Goal: Information Seeking & Learning: Learn about a topic

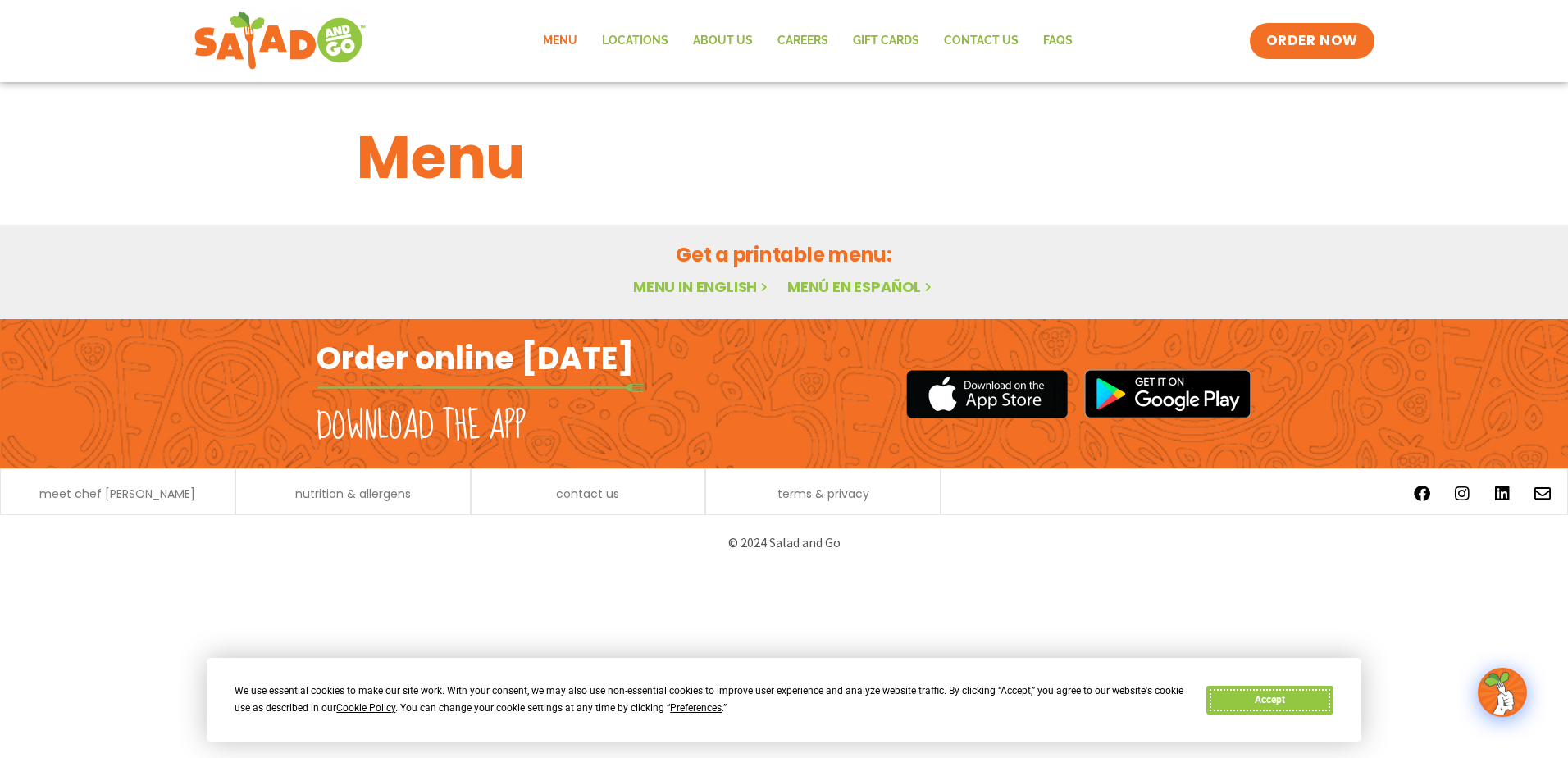
click at [1272, 705] on button "Accept" at bounding box center [1270, 700] width 127 height 29
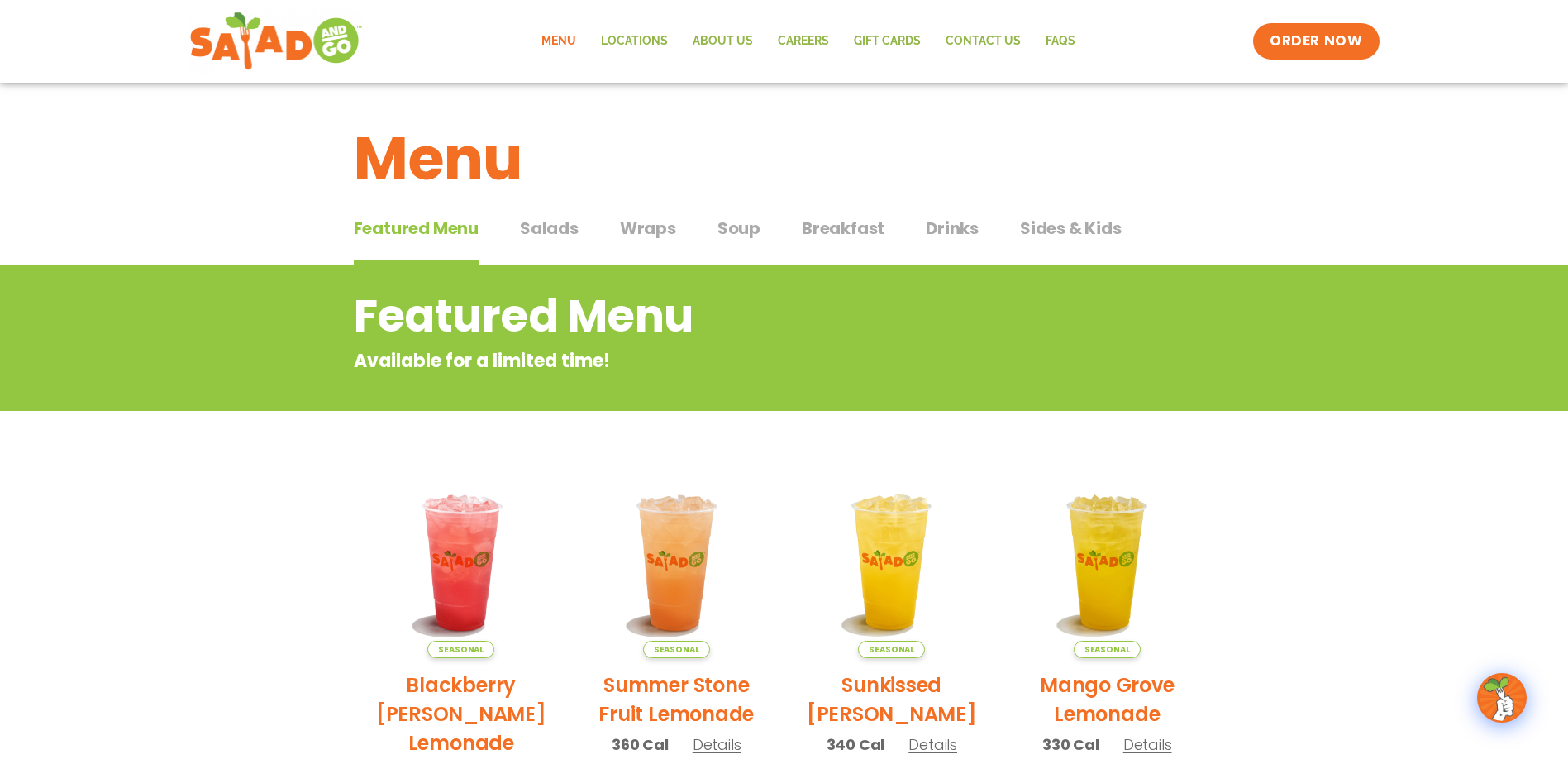
click at [299, 689] on section "Featured Menu Available for a limited time! Seasonal Blackberry [PERSON_NAME] L…" at bounding box center [784, 770] width 1568 height 1010
click at [567, 229] on span "Salads" at bounding box center [549, 229] width 58 height 25
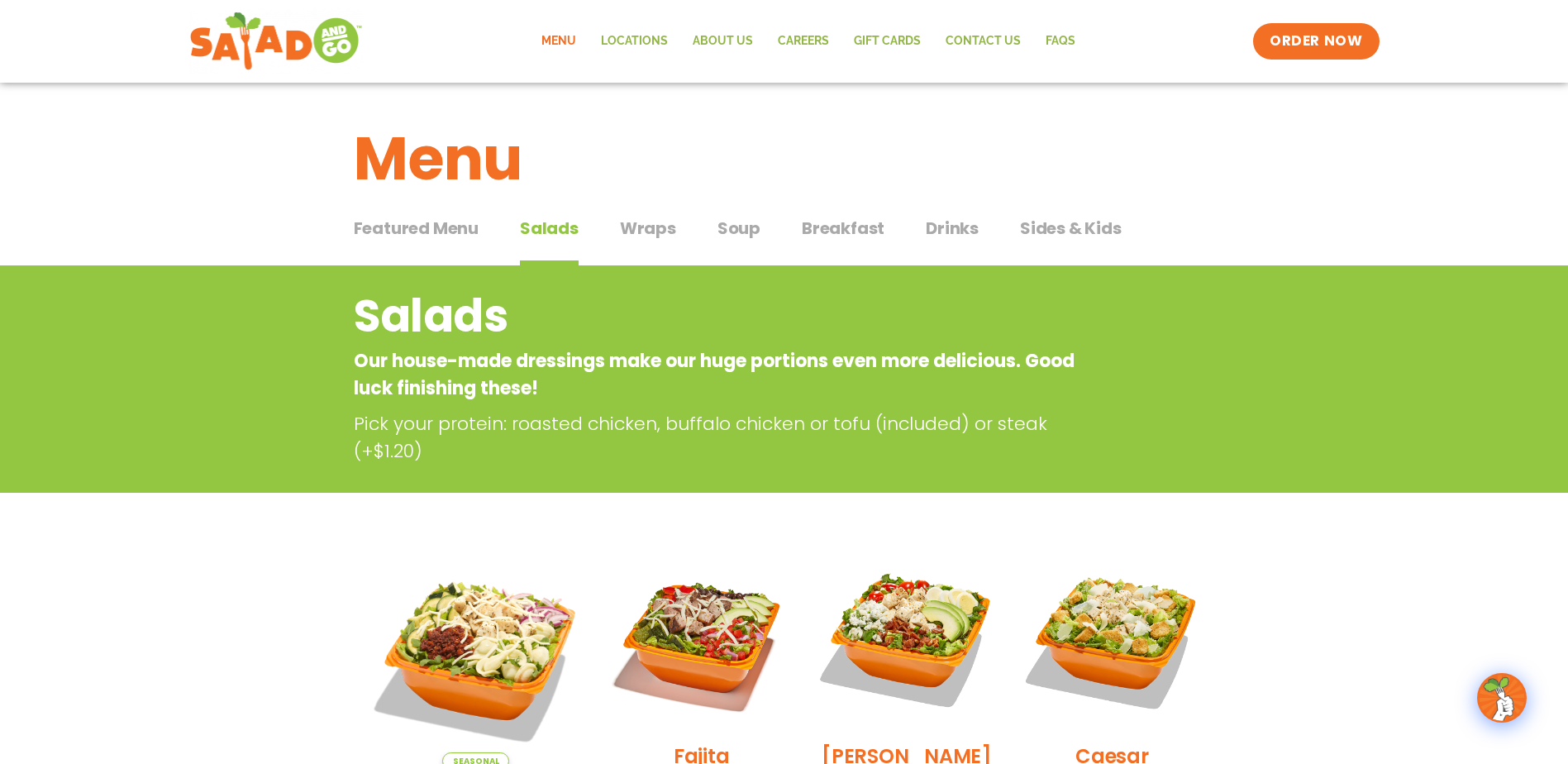
click at [650, 232] on span "Wraps" at bounding box center [648, 229] width 56 height 25
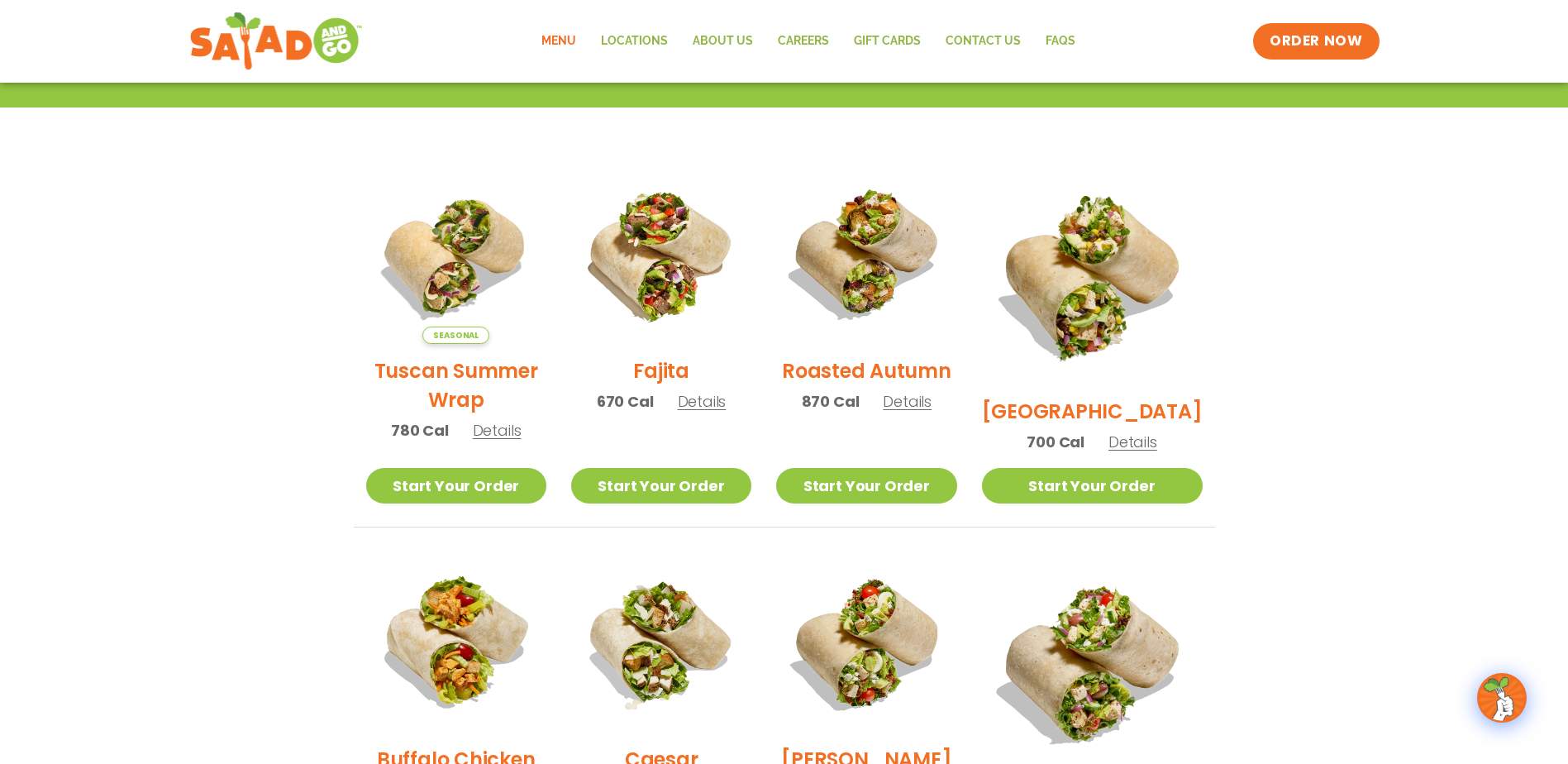
scroll to position [331, 0]
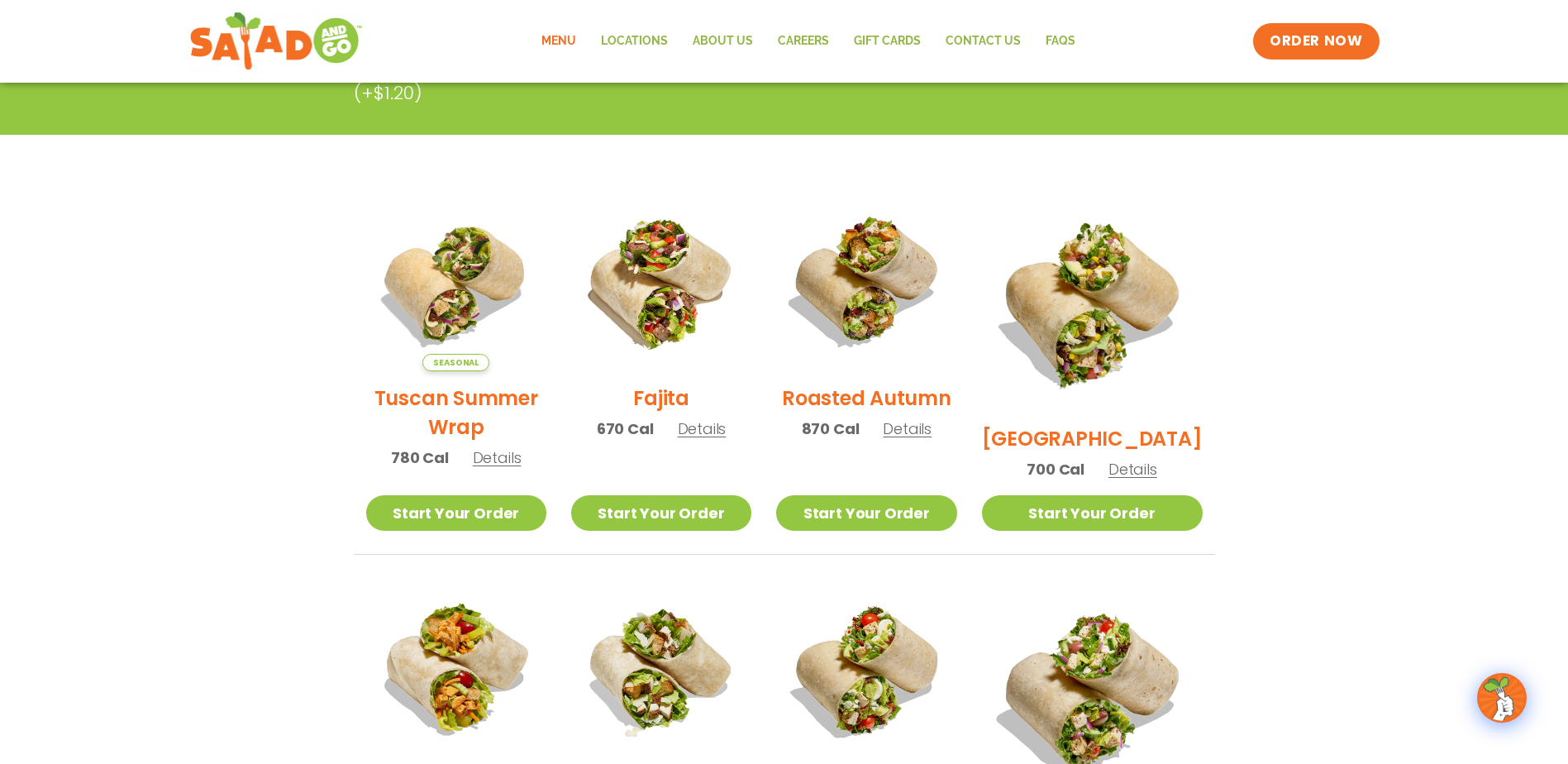
click at [1085, 424] on h2 "[GEOGRAPHIC_DATA]" at bounding box center [1092, 438] width 220 height 29
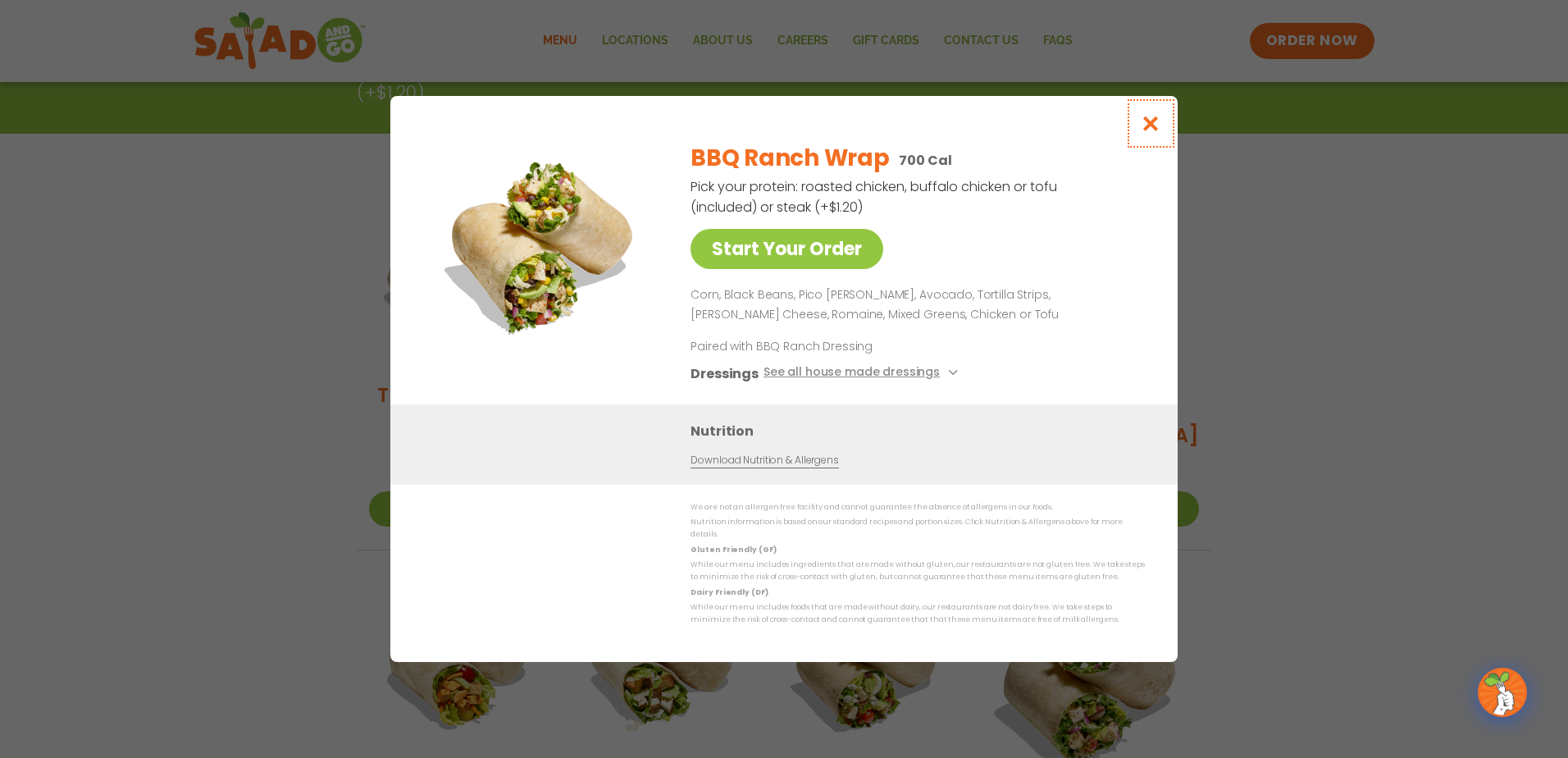
click at [1154, 125] on icon "Close modal" at bounding box center [1150, 123] width 21 height 17
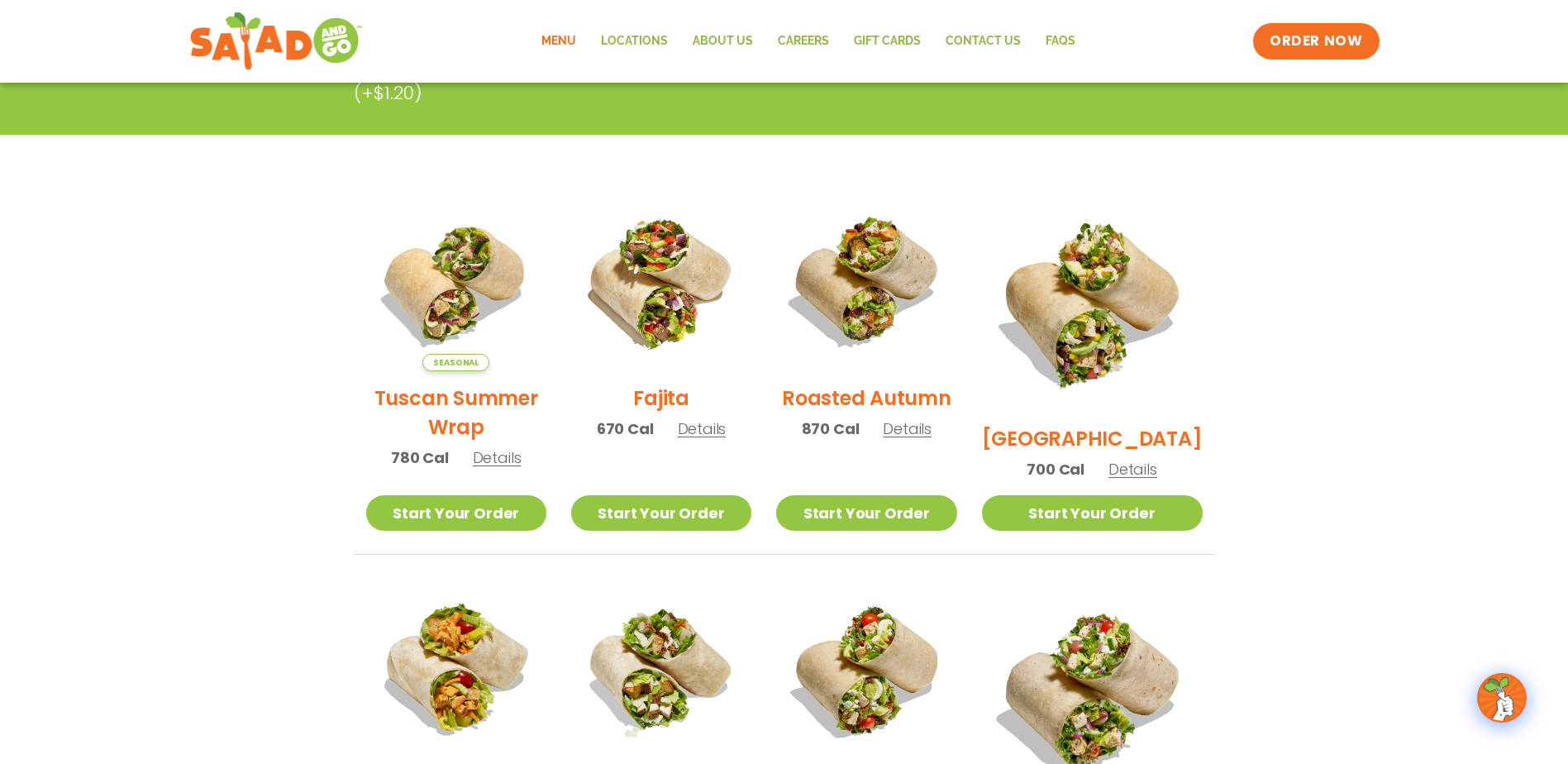
click at [904, 413] on h2 "Roasted Autumn" at bounding box center [866, 398] width 169 height 29
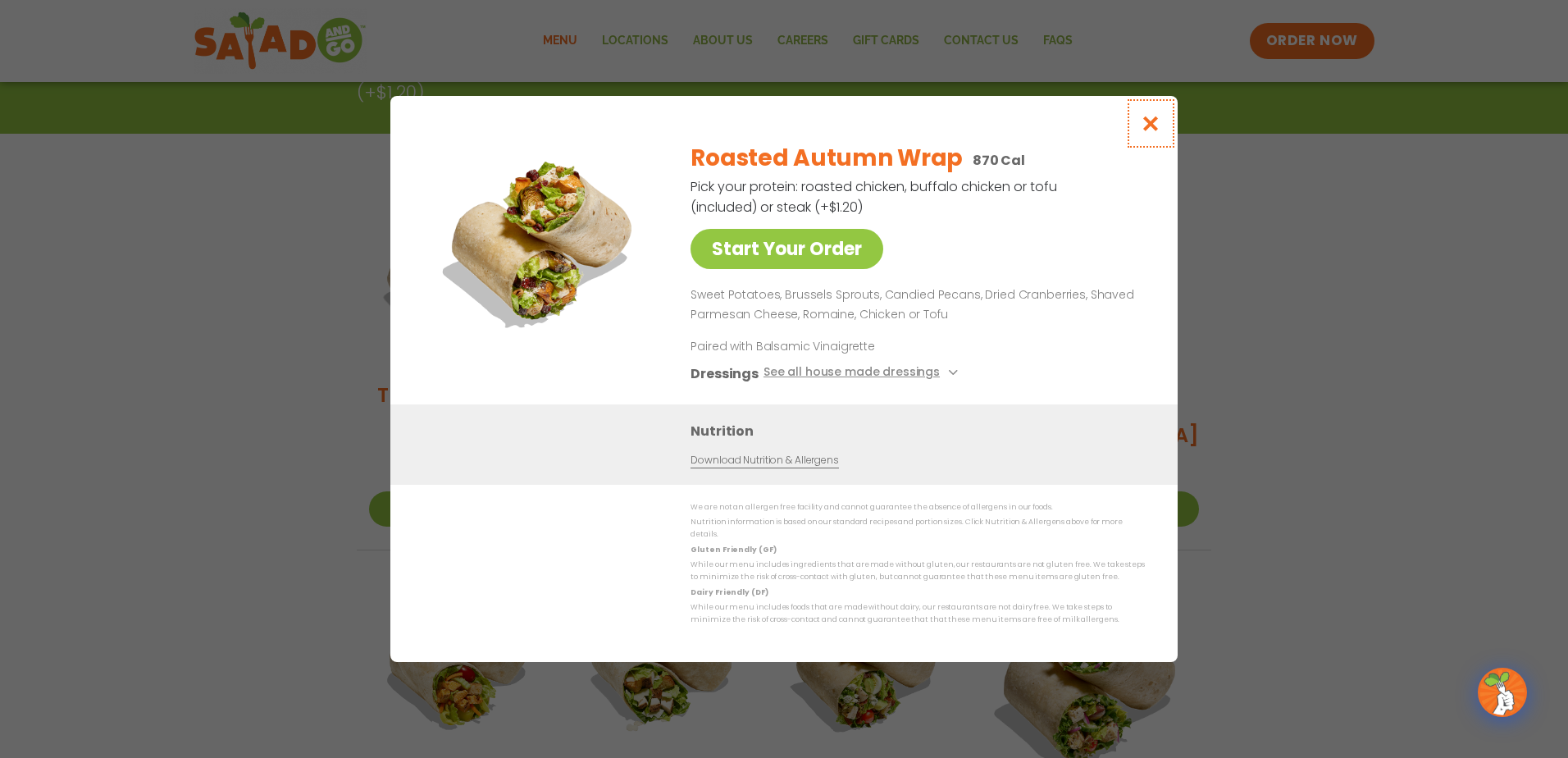
click at [1151, 127] on icon "Close modal" at bounding box center [1150, 123] width 21 height 17
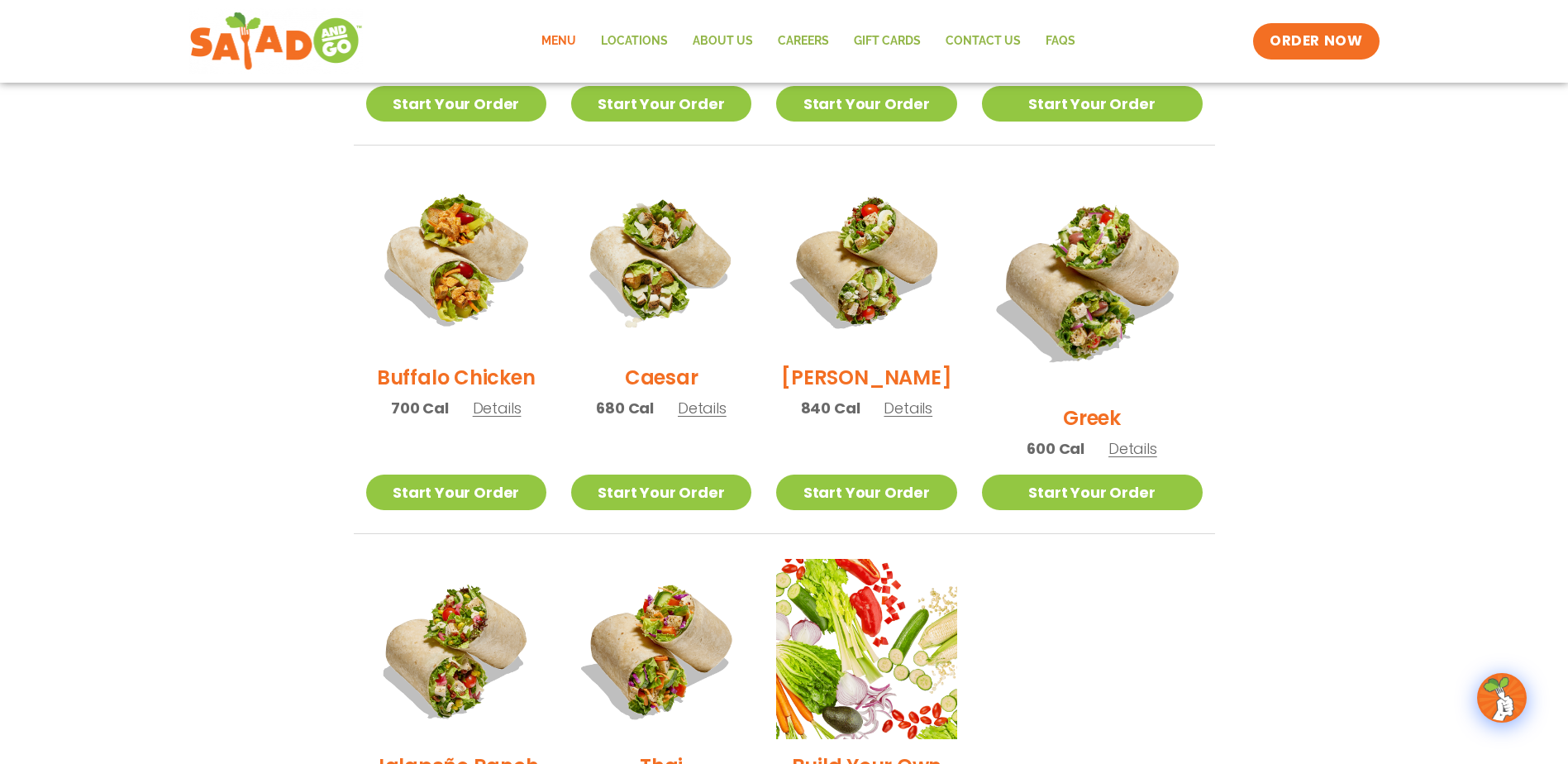
scroll to position [744, 0]
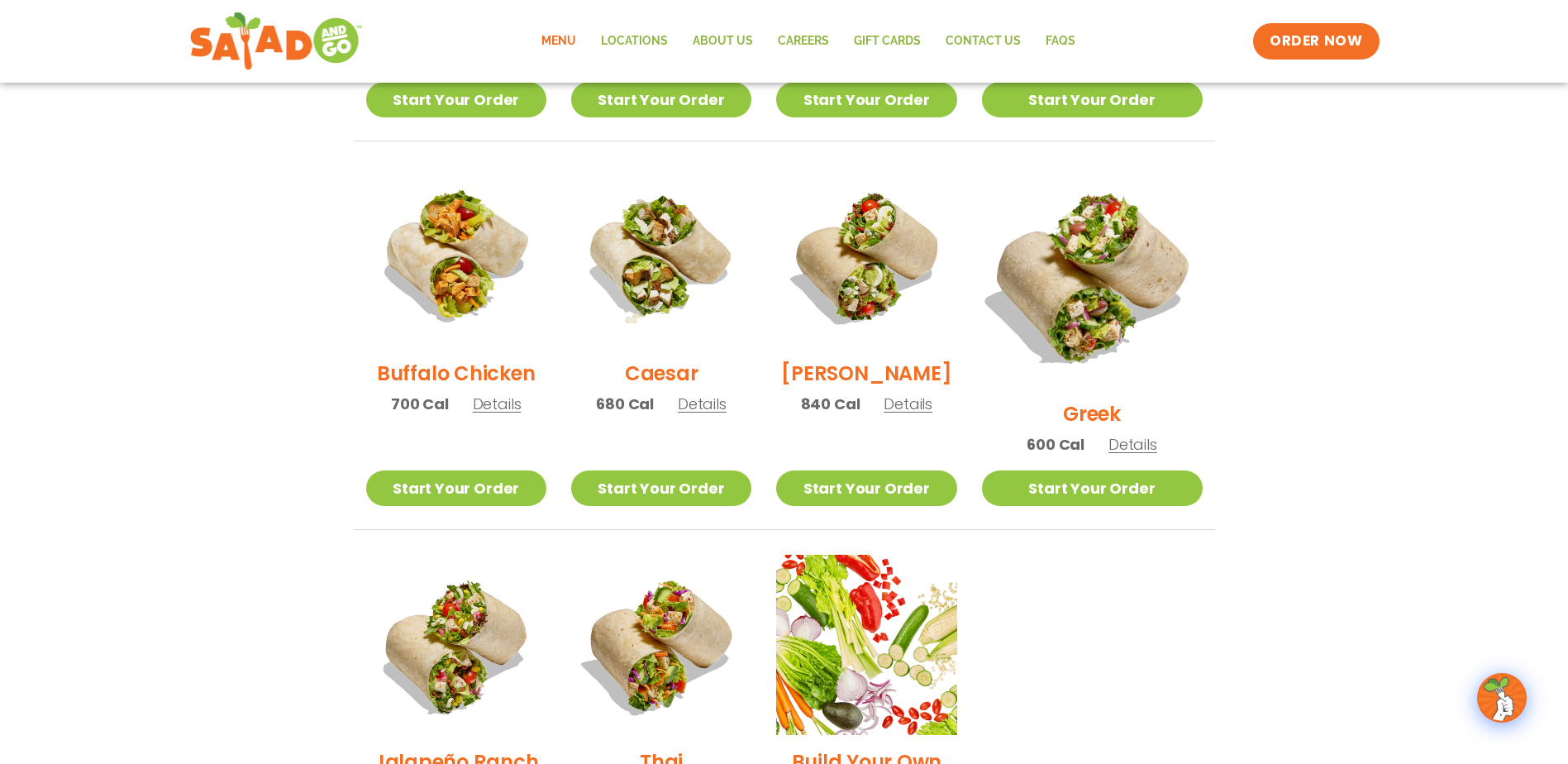
click at [1087, 268] on img at bounding box center [1092, 277] width 259 height 259
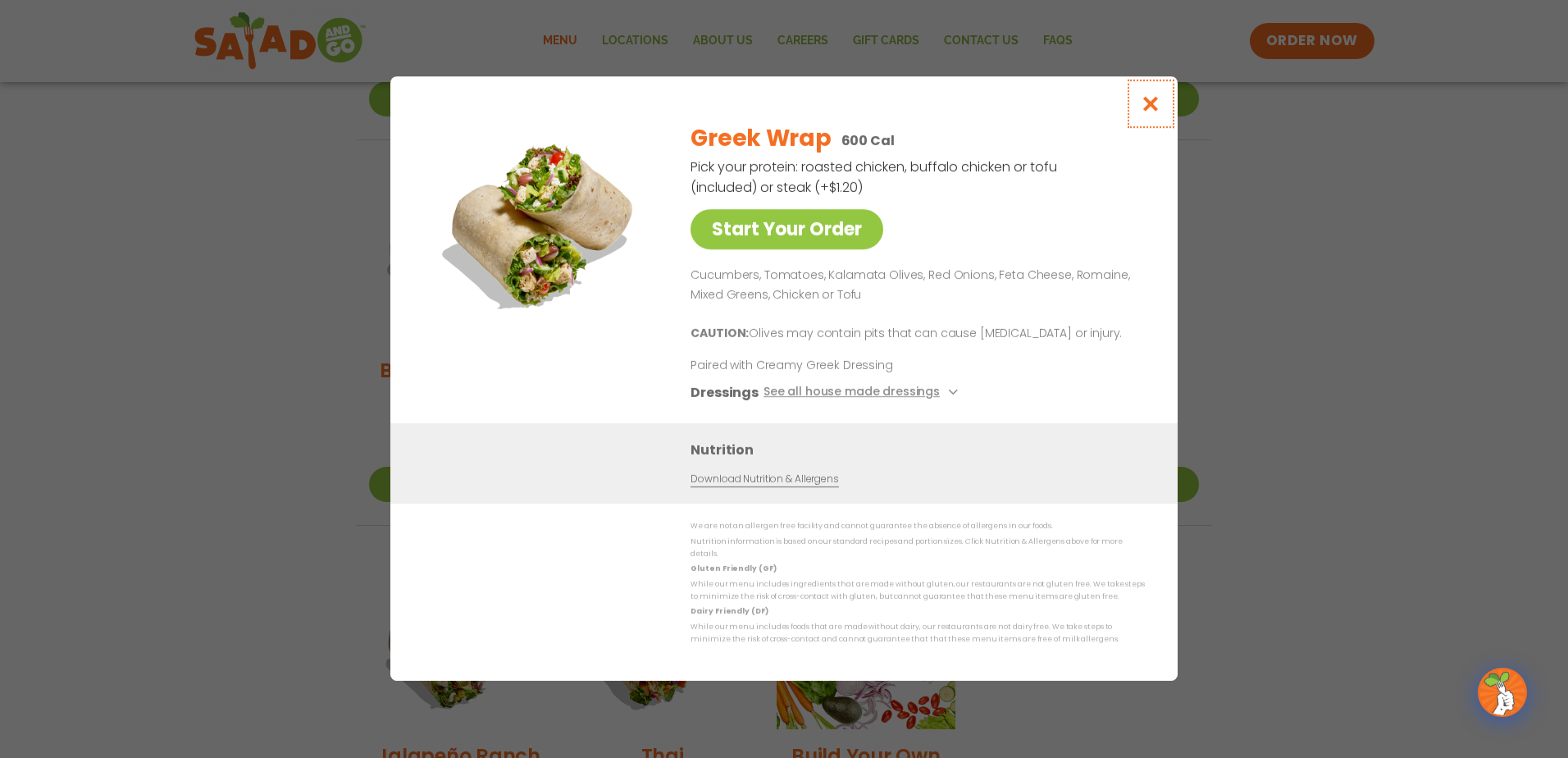
click at [1149, 112] on icon "Close modal" at bounding box center [1150, 104] width 21 height 17
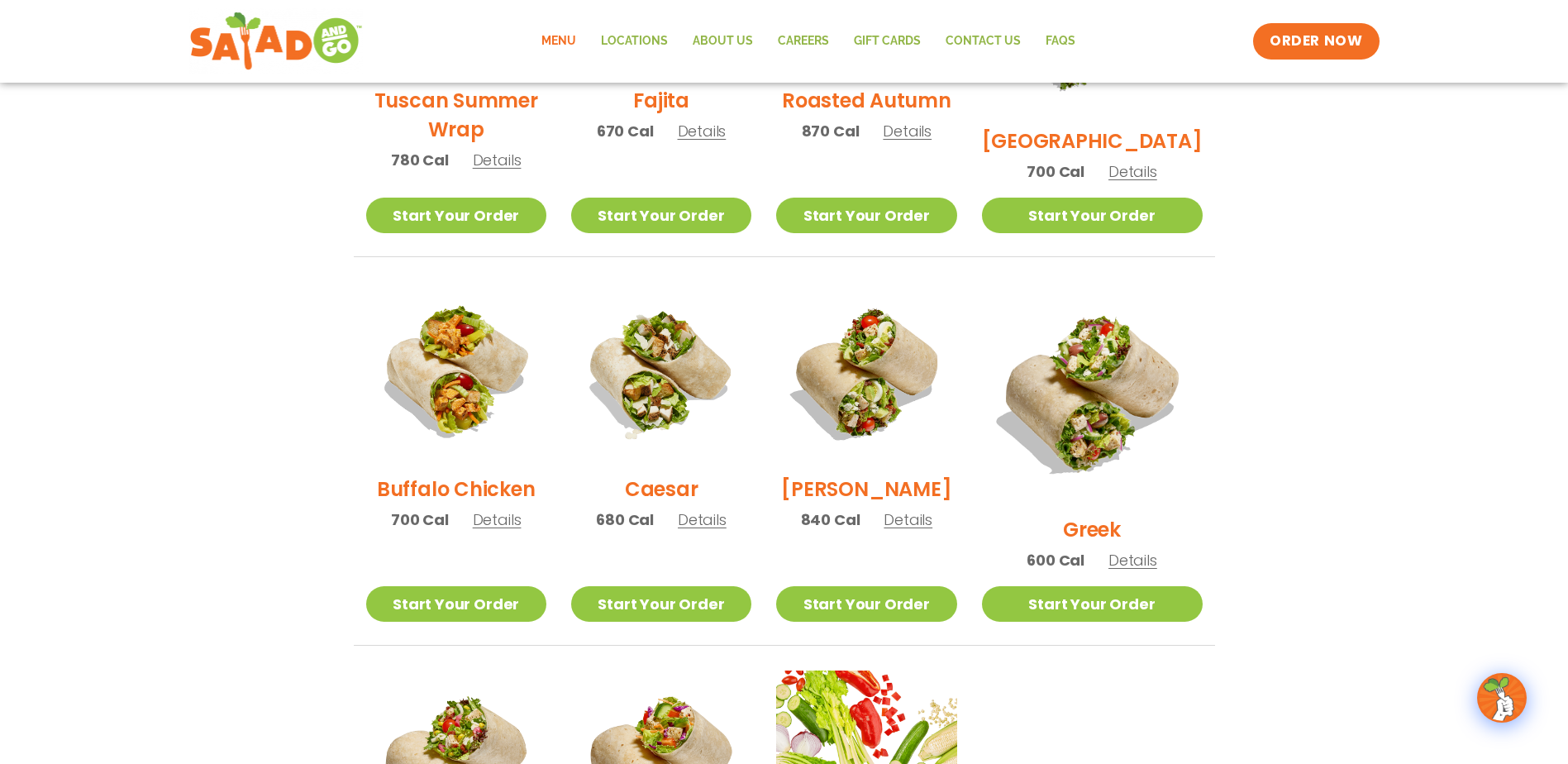
scroll to position [661, 0]
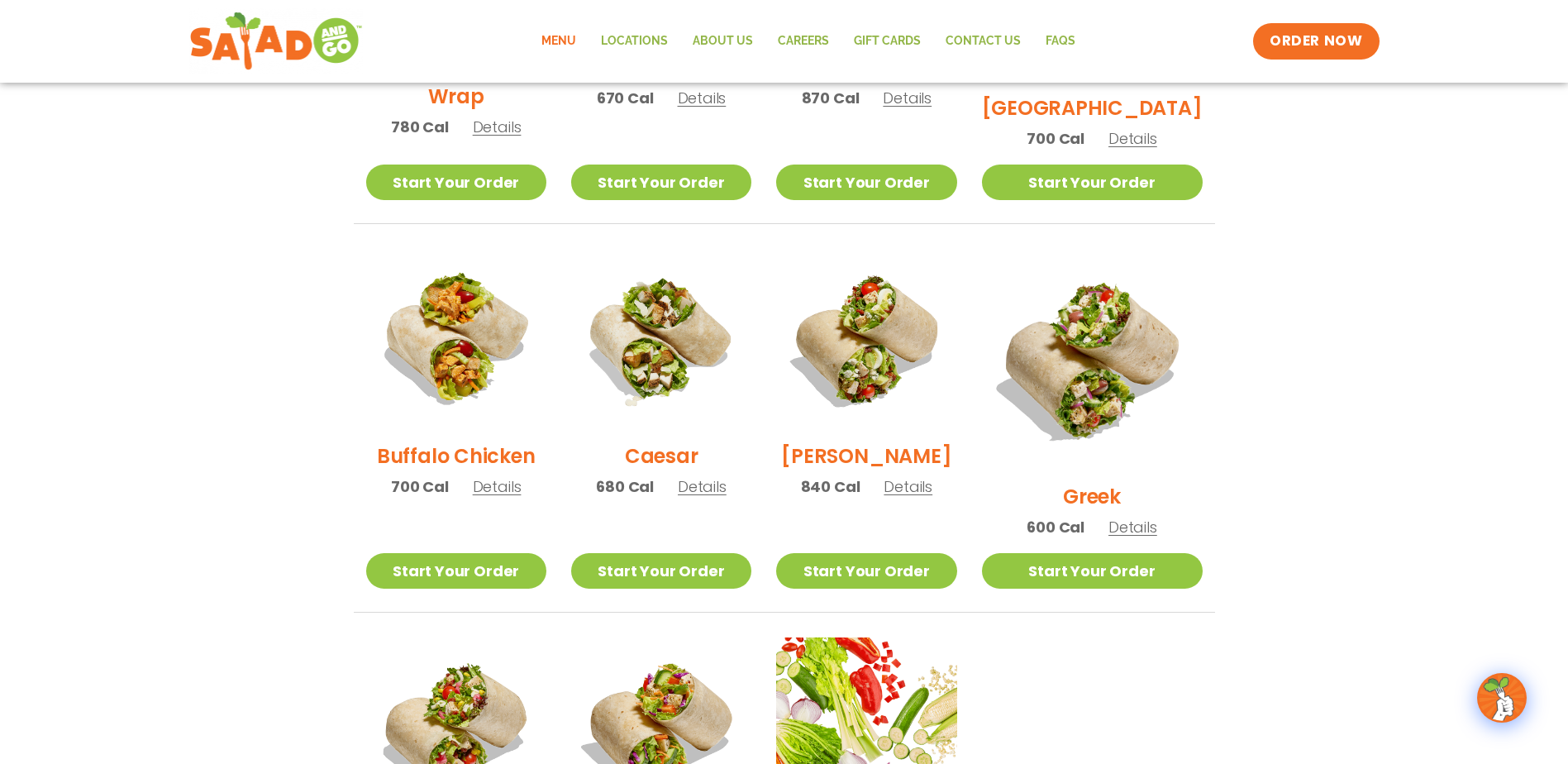
click at [1536, 271] on section "Wraps Any salad can be a wrap, it’s menu magic. Pick your protein: roasted chic…" at bounding box center [784, 283] width 1568 height 1357
